Goal: Information Seeking & Learning: Learn about a topic

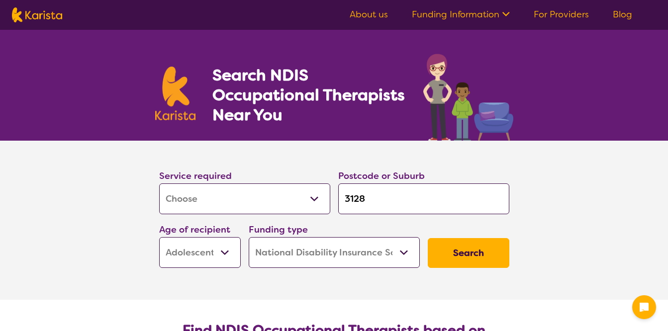
select select "[MEDICAL_DATA]"
select select "AS"
select select "NDIS"
select select "[MEDICAL_DATA]"
select select "AS"
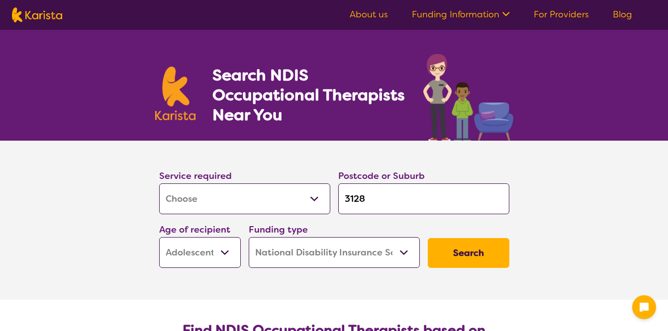
select select "NDIS"
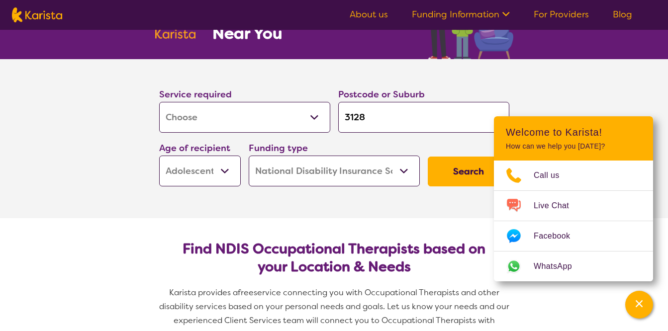
click at [445, 178] on button "Search" at bounding box center [469, 172] width 82 height 30
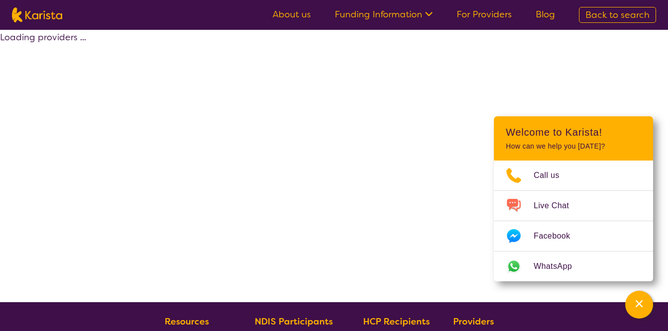
select select "by_score"
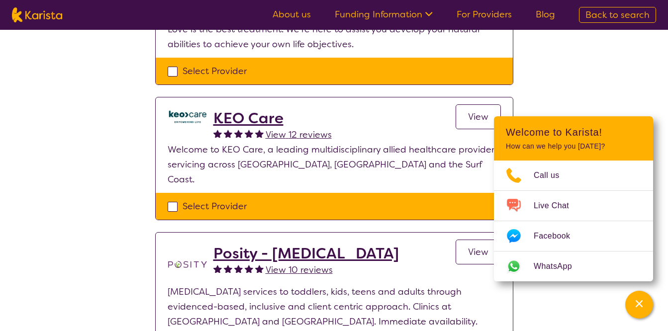
scroll to position [161, 0]
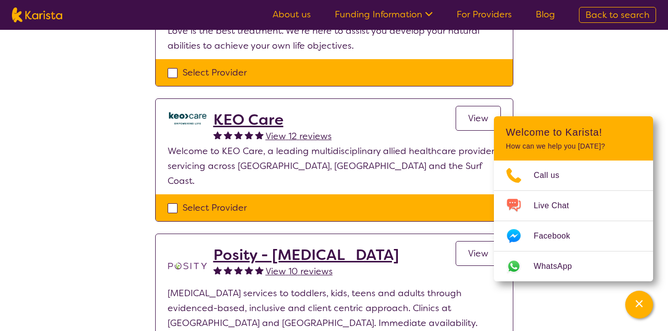
click at [248, 114] on h2 "KEO Care" at bounding box center [272, 120] width 118 height 18
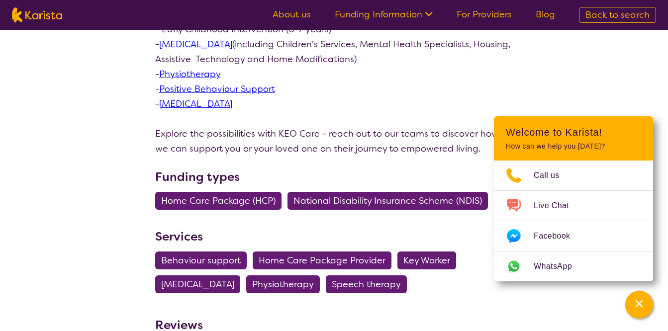
scroll to position [406, 0]
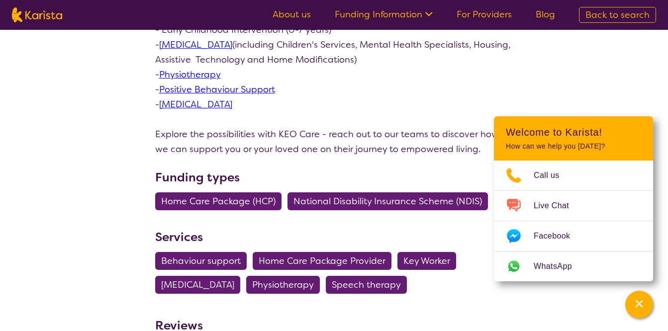
select select "by_score"
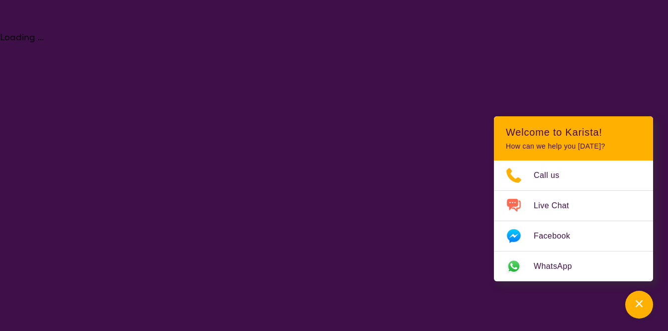
select select "[MEDICAL_DATA]"
select select "AS"
select select "NDIS"
select select "[MEDICAL_DATA]"
select select "AS"
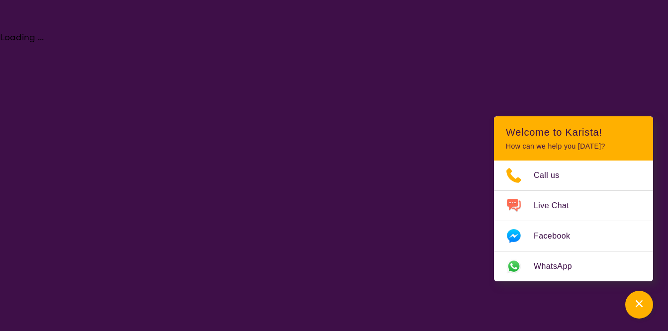
select select "NDIS"
